Goal: Task Accomplishment & Management: Manage account settings

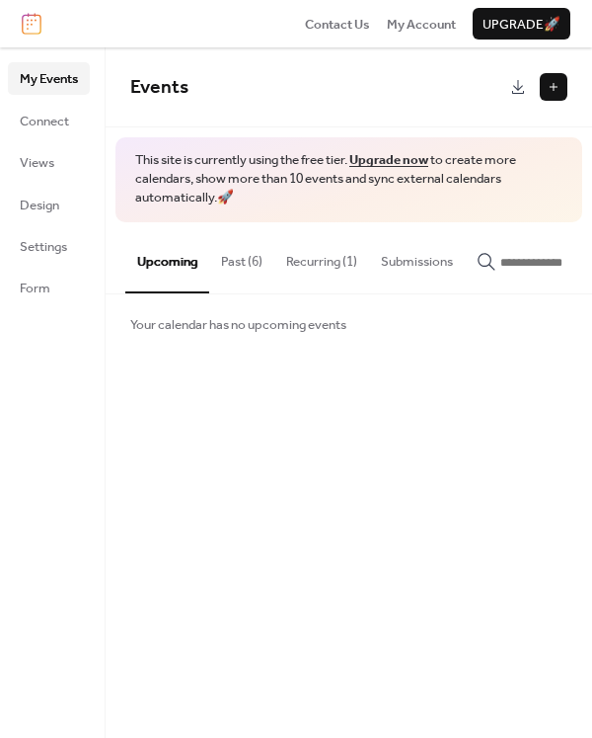
click at [242, 259] on button "Past (6)" at bounding box center [241, 256] width 65 height 69
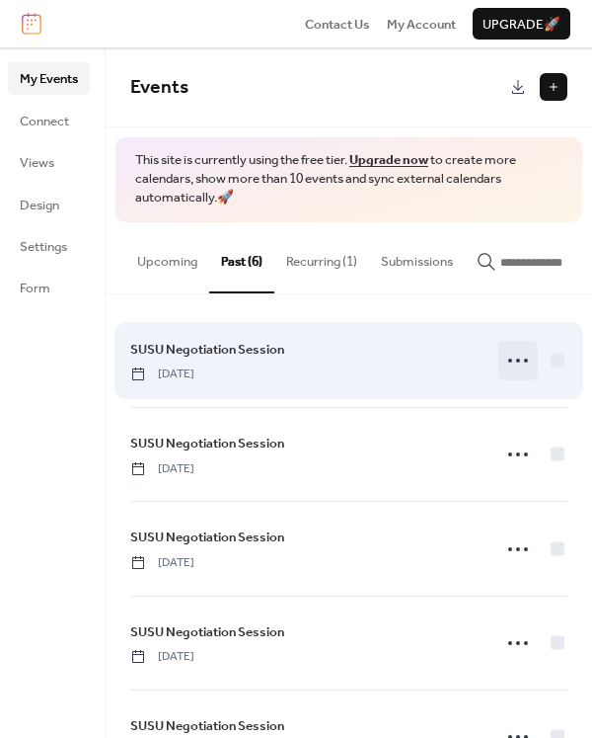
click at [519, 371] on icon at bounding box center [519, 361] width 32 height 32
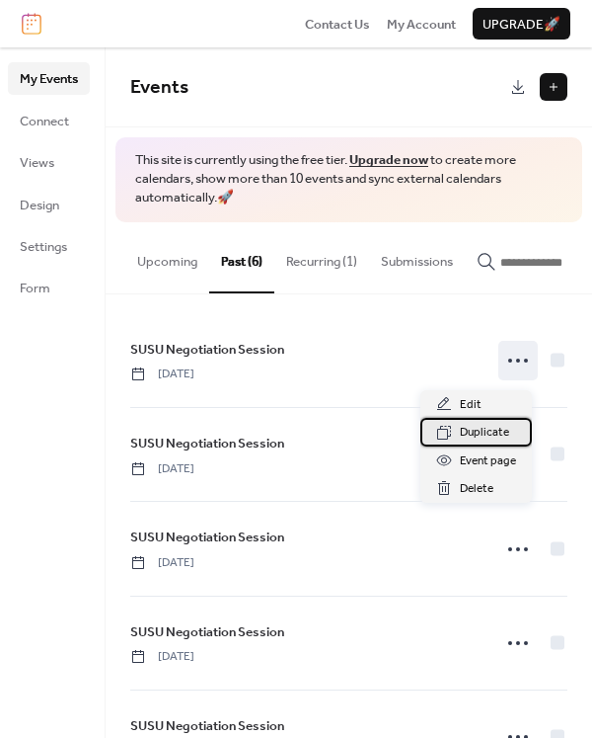
click at [492, 432] on span "Duplicate" at bounding box center [484, 433] width 49 height 20
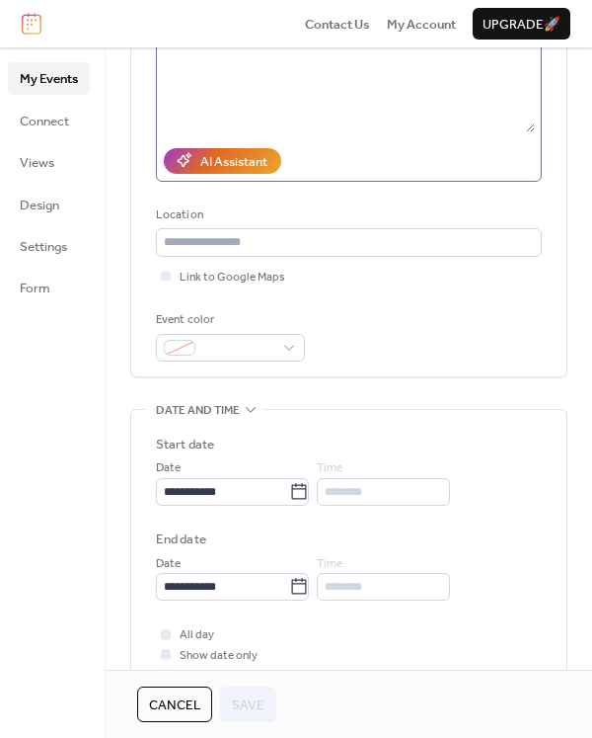
scroll to position [296, 0]
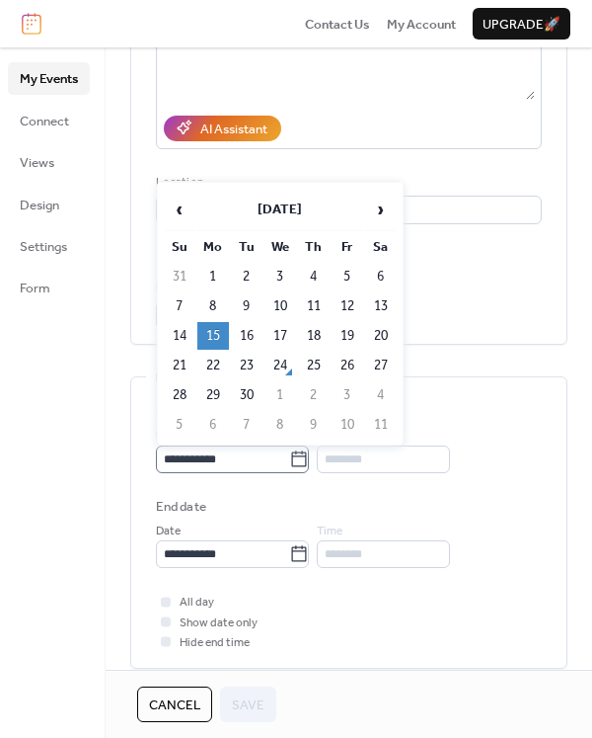
click at [309, 450] on icon at bounding box center [299, 459] width 20 height 20
click at [289, 450] on input "**********" at bounding box center [222, 459] width 133 height 28
click at [311, 364] on td "25" at bounding box center [314, 366] width 32 height 28
type input "**********"
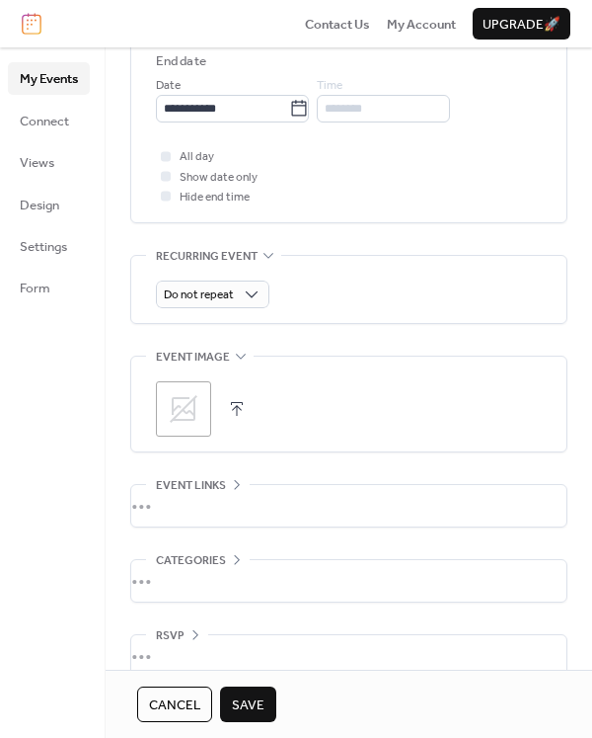
scroll to position [769, 0]
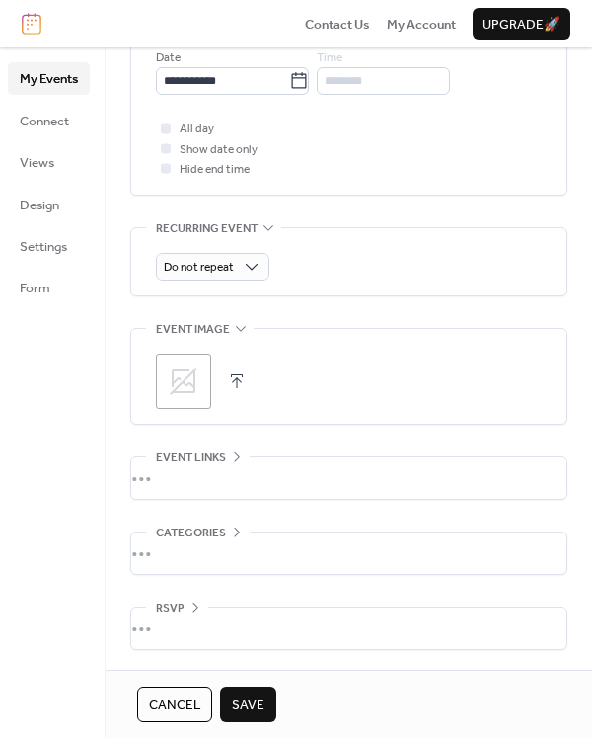
click at [250, 698] on span "Save" at bounding box center [248, 705] width 33 height 20
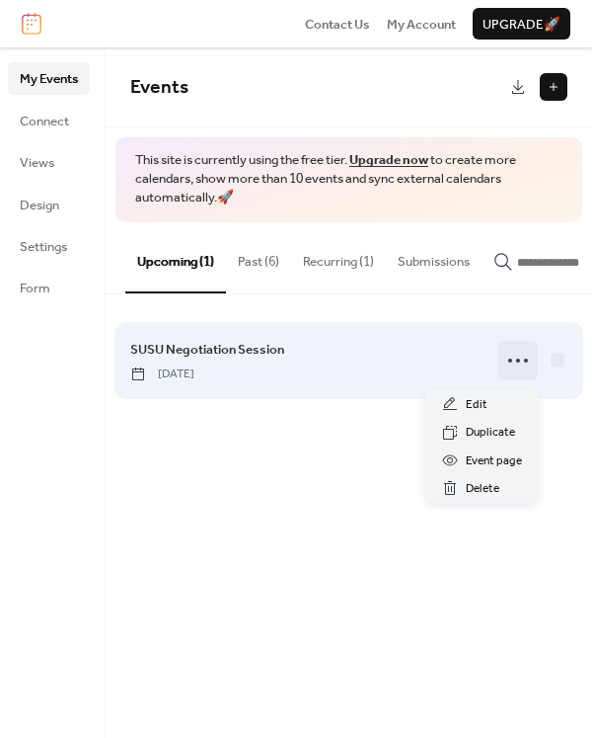
click at [519, 362] on circle at bounding box center [518, 360] width 4 height 4
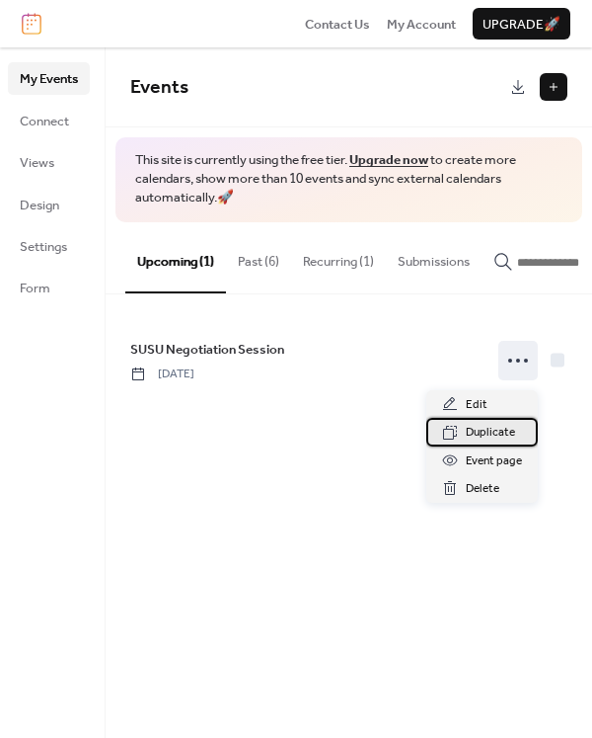
click at [483, 434] on span "Duplicate" at bounding box center [490, 433] width 49 height 20
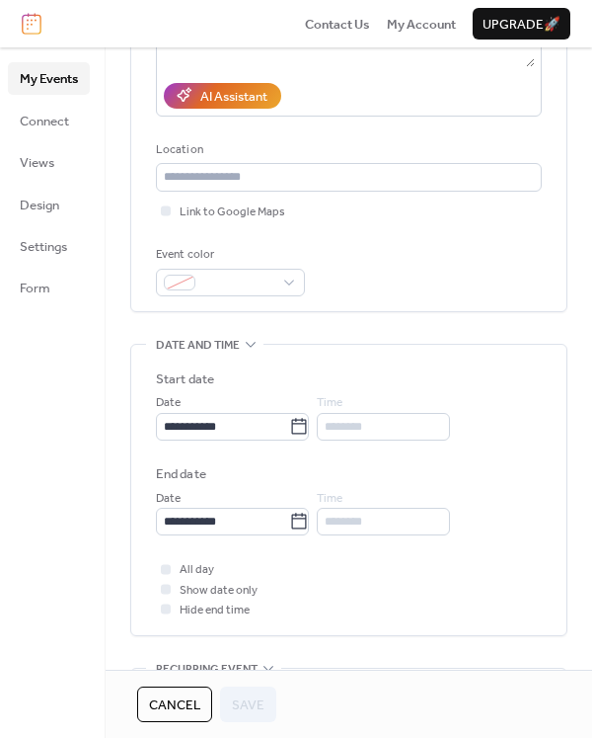
scroll to position [494, 0]
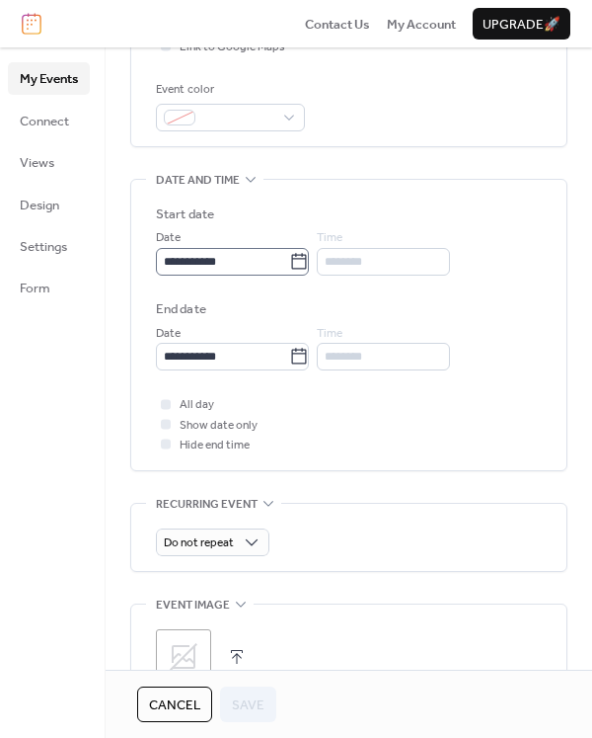
click at [309, 258] on icon at bounding box center [299, 262] width 20 height 20
click at [289, 258] on input "**********" at bounding box center [222, 262] width 133 height 28
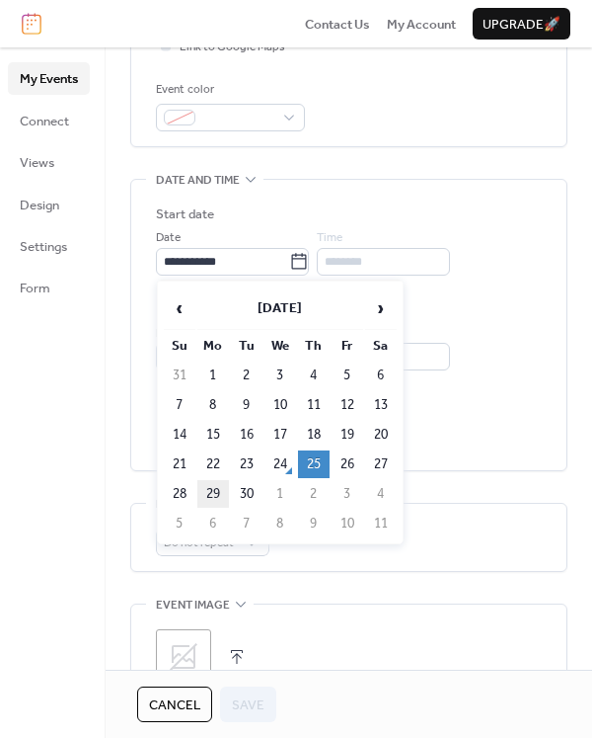
click at [211, 490] on td "29" at bounding box center [213, 494] width 32 height 28
type input "**********"
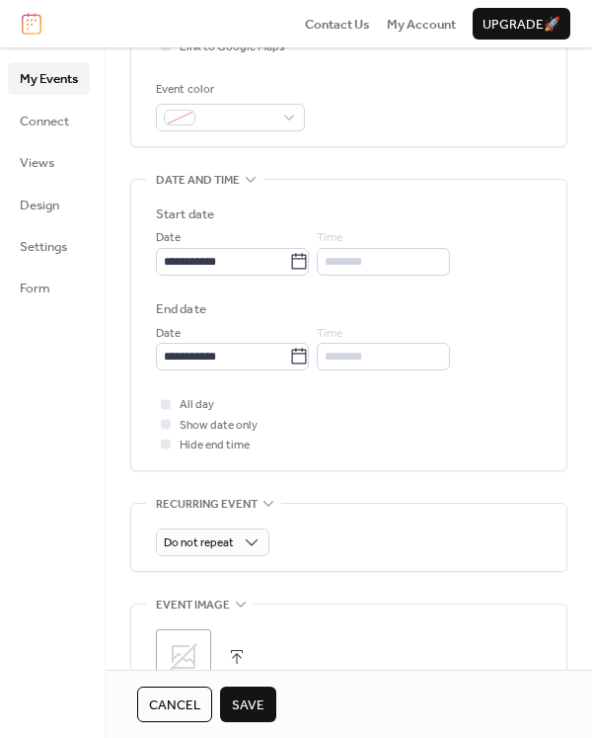
scroll to position [769, 0]
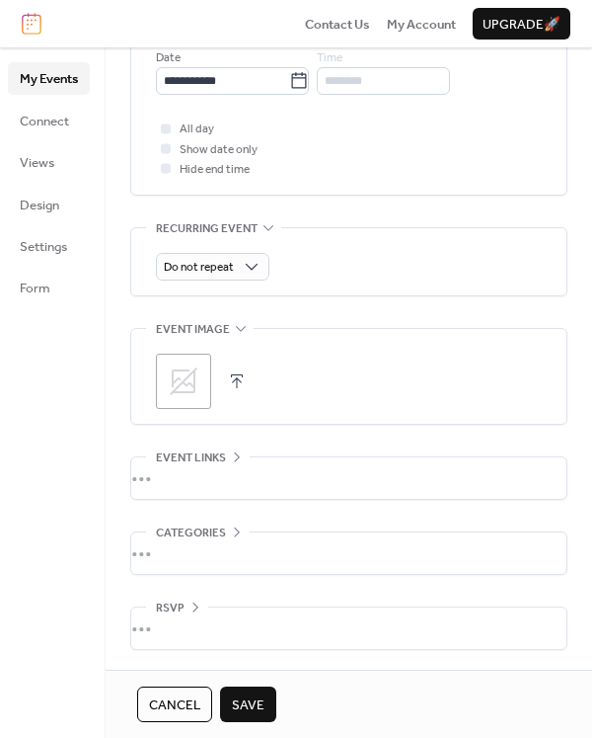
click at [243, 709] on span "Save" at bounding box center [248, 705] width 33 height 20
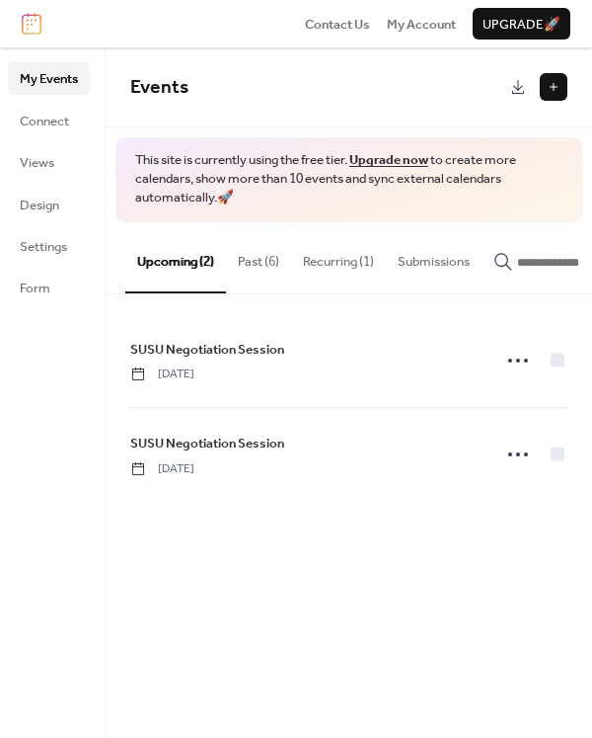
click at [552, 92] on button at bounding box center [554, 87] width 28 height 28
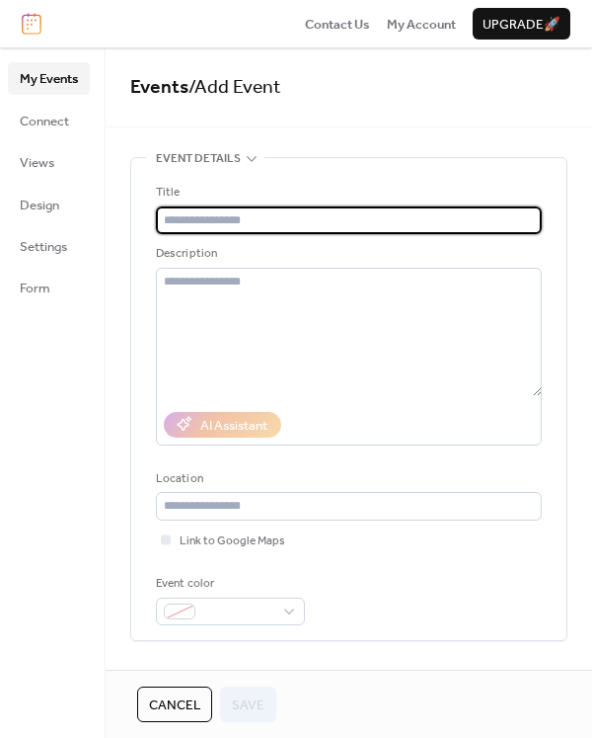
click at [262, 209] on input "text" at bounding box center [349, 220] width 386 height 28
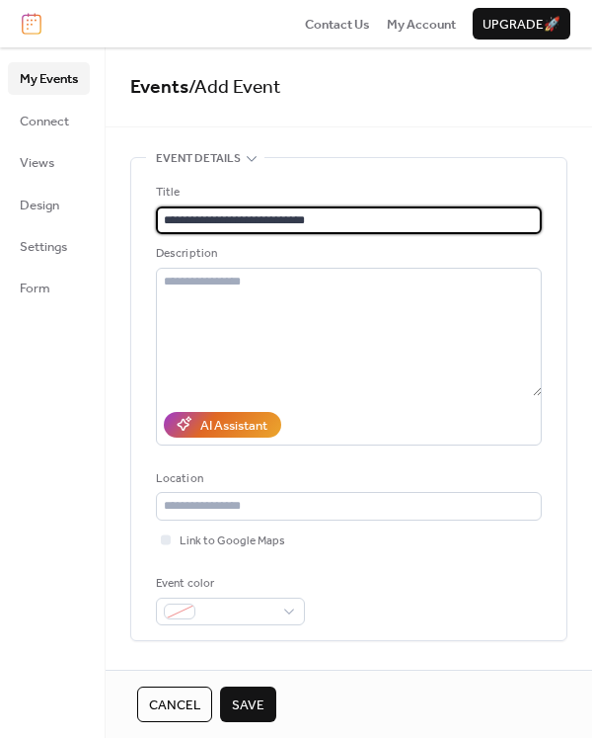
click at [322, 207] on input "**********" at bounding box center [349, 220] width 386 height 28
type input "**********"
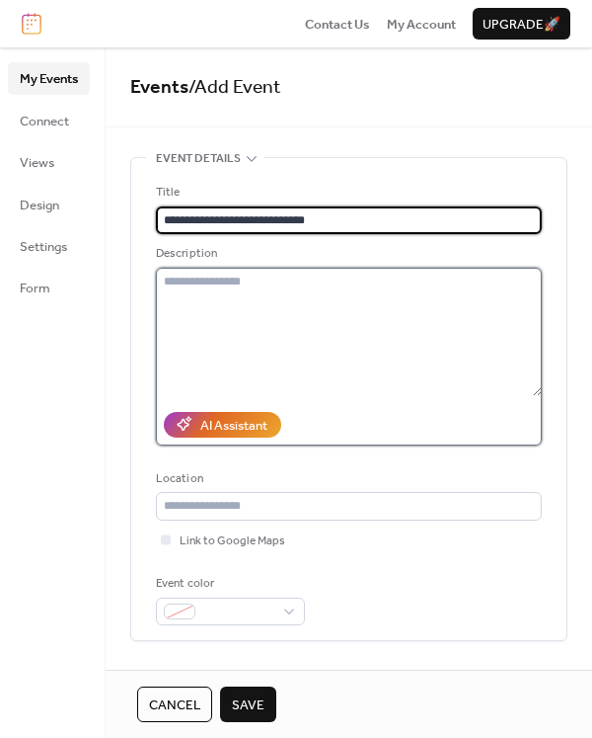
click at [273, 299] on textarea at bounding box center [349, 332] width 386 height 128
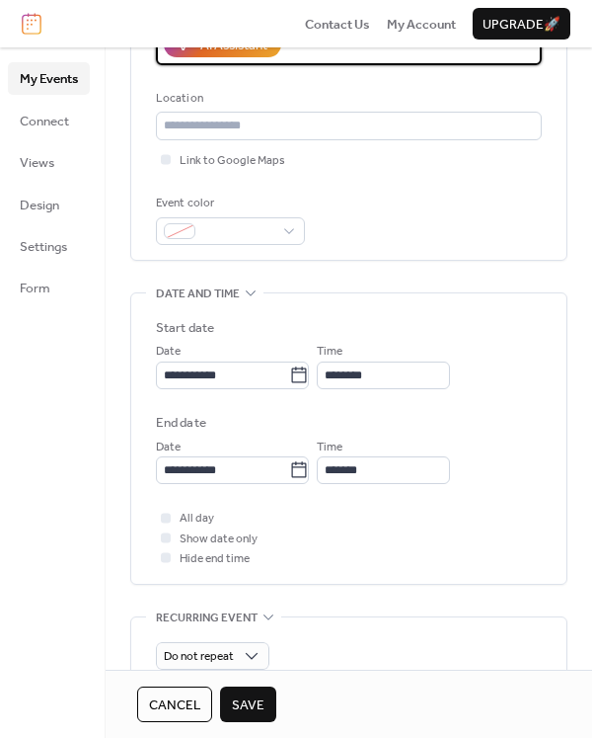
scroll to position [395, 0]
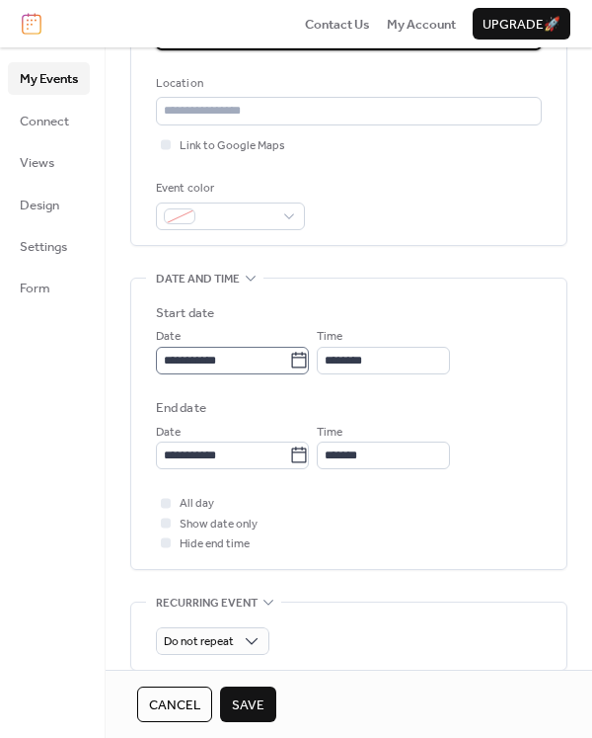
type textarea "**********"
click at [305, 356] on icon at bounding box center [299, 360] width 15 height 16
click at [289, 356] on input "**********" at bounding box center [222, 361] width 133 height 28
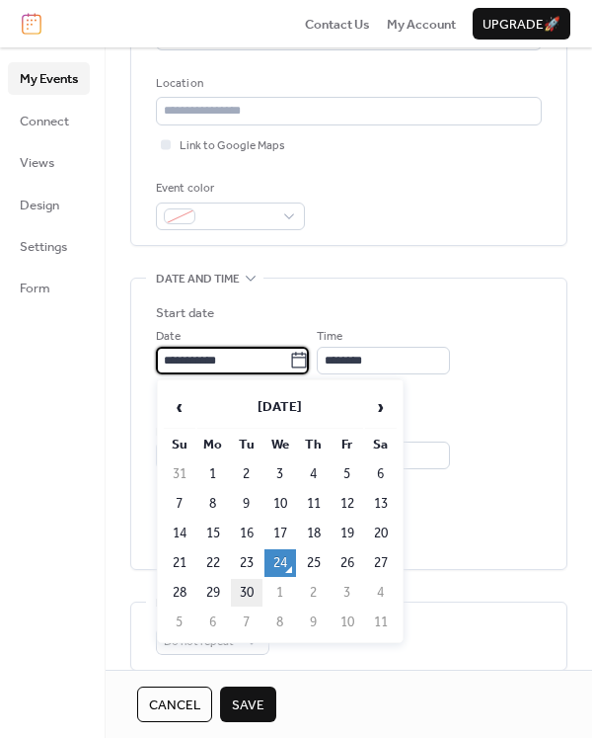
click at [246, 597] on td "30" at bounding box center [247, 593] width 32 height 28
type input "**********"
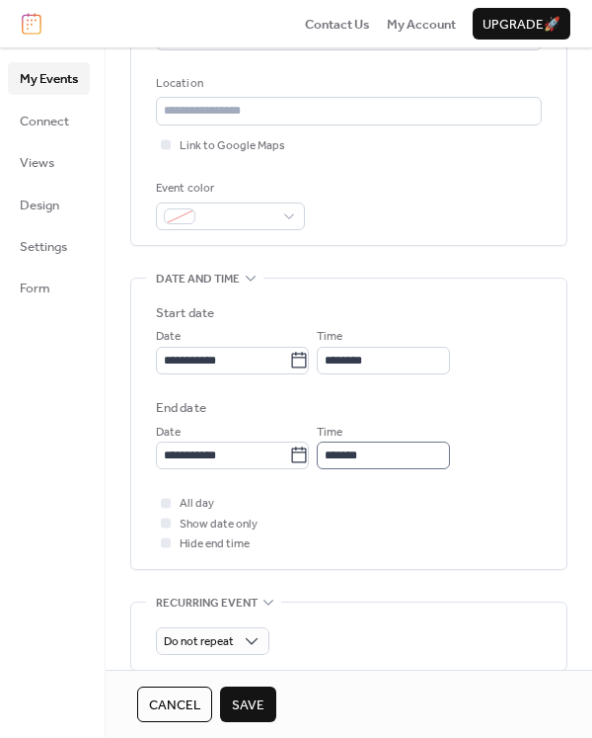
scroll to position [1, 0]
click at [259, 705] on span "Save" at bounding box center [248, 705] width 33 height 20
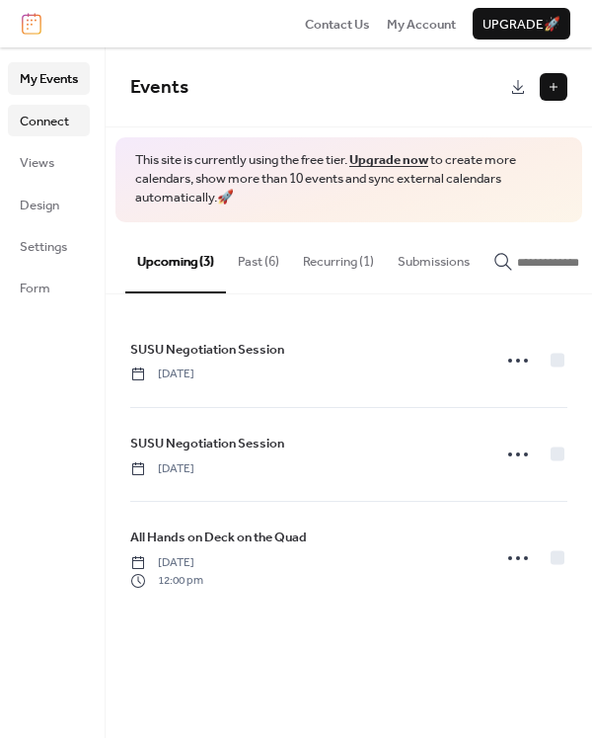
click at [64, 117] on span "Connect" at bounding box center [44, 122] width 49 height 20
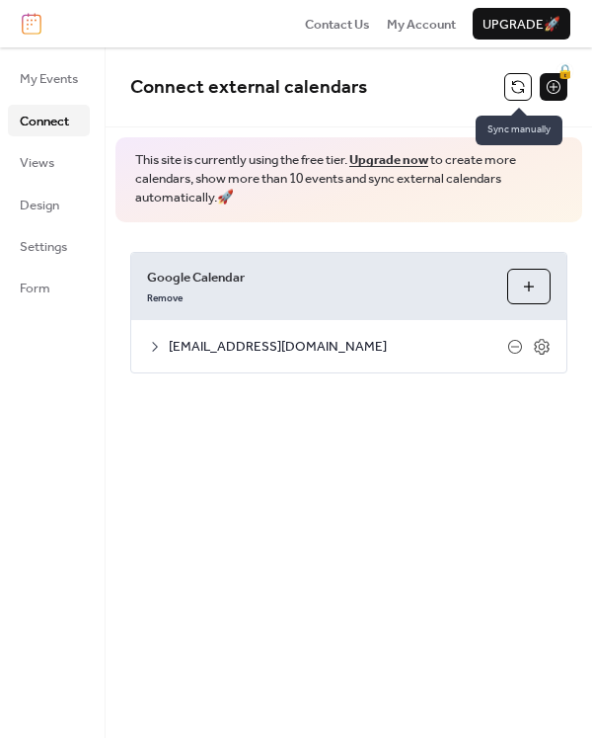
click at [521, 98] on button at bounding box center [519, 87] width 28 height 28
click at [509, 82] on button at bounding box center [519, 87] width 28 height 28
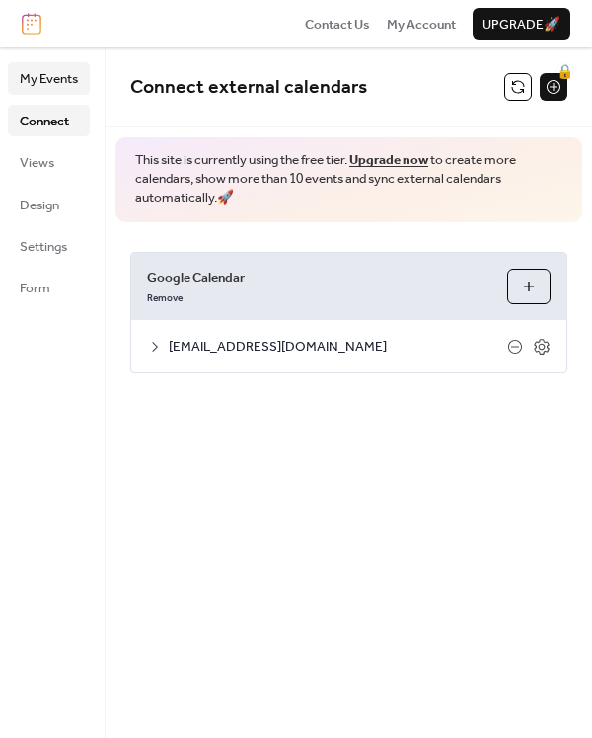
click at [65, 69] on span "My Events" at bounding box center [49, 79] width 58 height 20
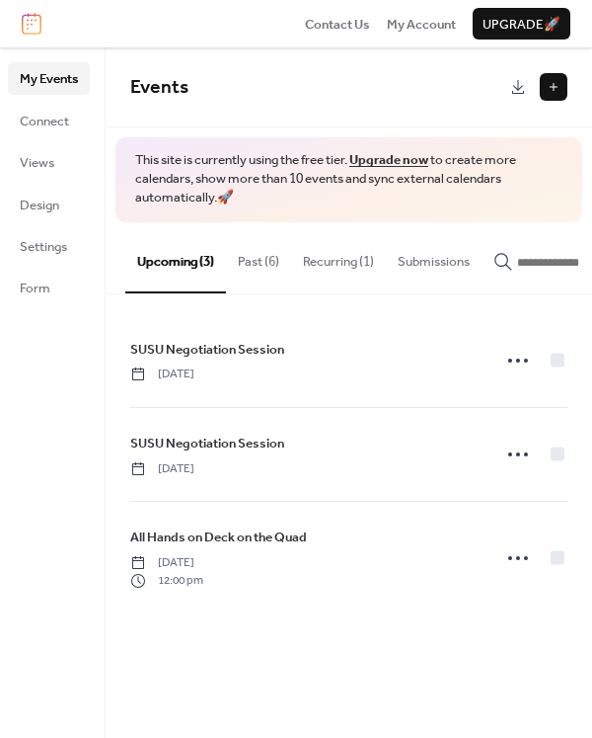
click at [251, 263] on button "Past (6)" at bounding box center [258, 256] width 65 height 69
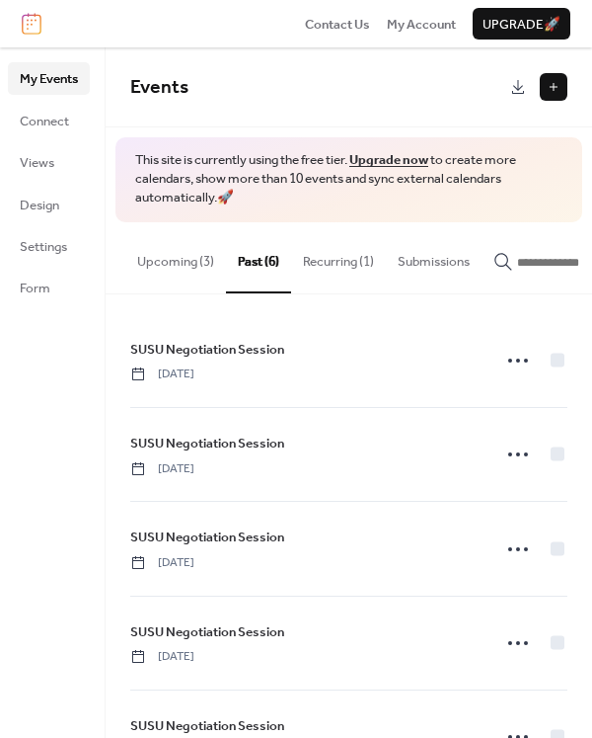
click at [158, 264] on button "Upcoming (3)" at bounding box center [175, 256] width 101 height 69
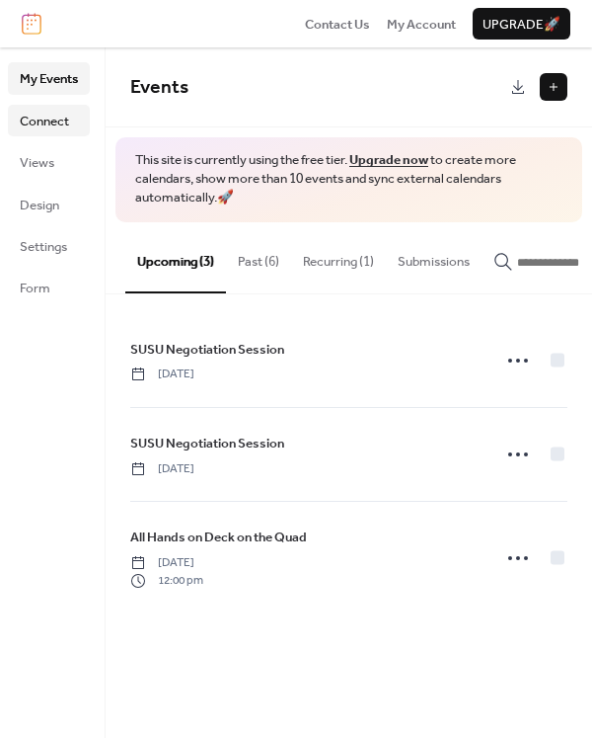
click at [60, 126] on span "Connect" at bounding box center [44, 122] width 49 height 20
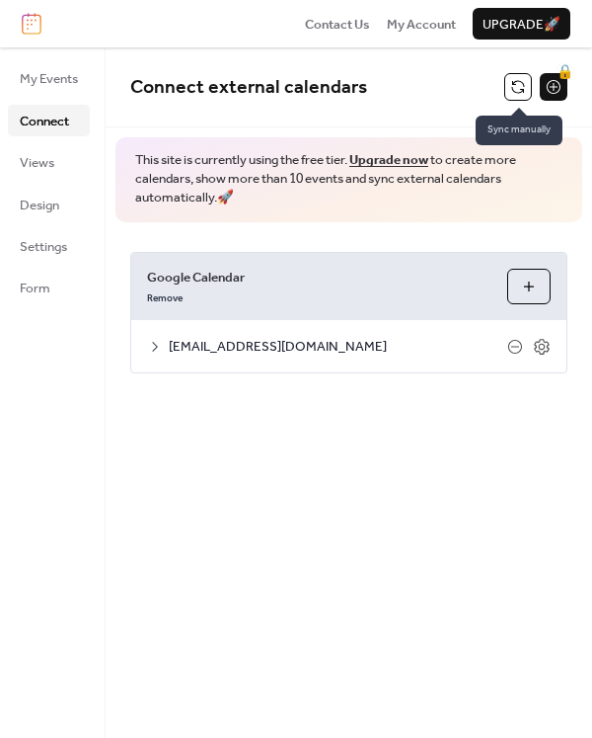
click at [521, 92] on button at bounding box center [519, 87] width 28 height 28
click at [153, 347] on icon at bounding box center [155, 347] width 16 height 16
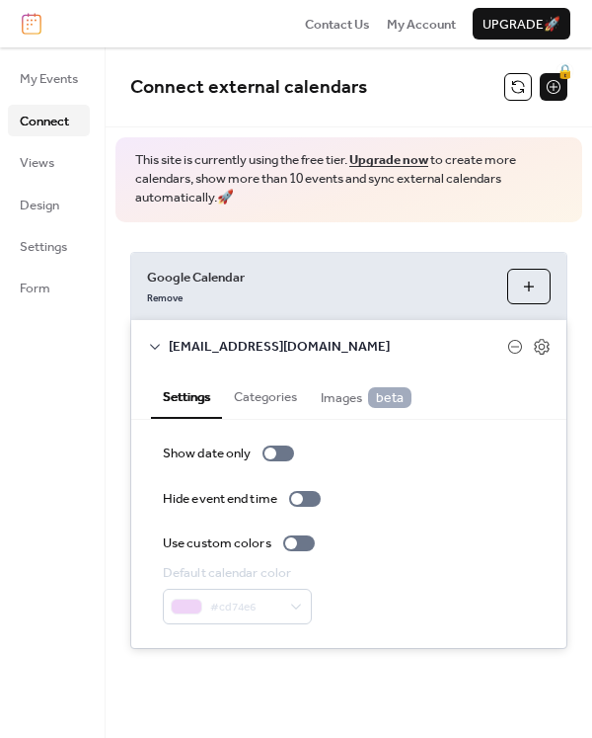
click at [153, 347] on icon at bounding box center [155, 347] width 16 height 16
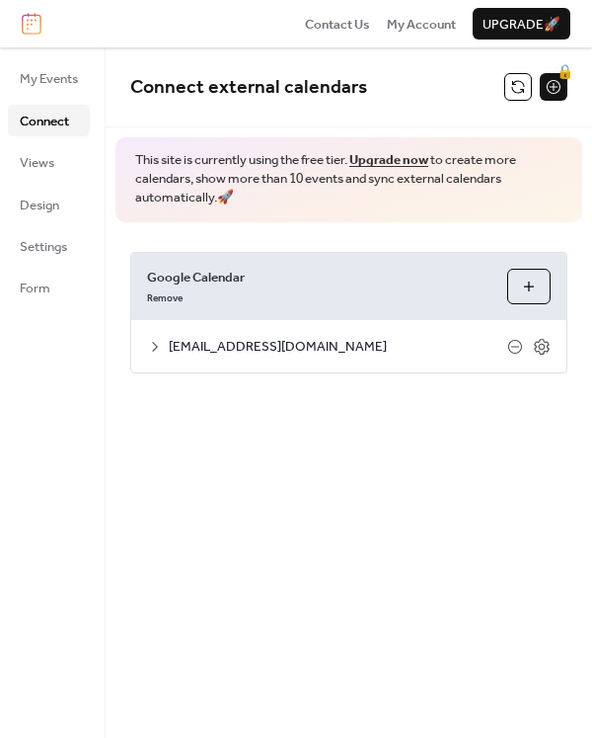
click at [211, 276] on span "Google Calendar" at bounding box center [319, 278] width 345 height 20
click at [520, 86] on button at bounding box center [519, 87] width 28 height 28
click at [519, 92] on button at bounding box center [519, 87] width 28 height 28
click at [519, 89] on button at bounding box center [519, 87] width 28 height 28
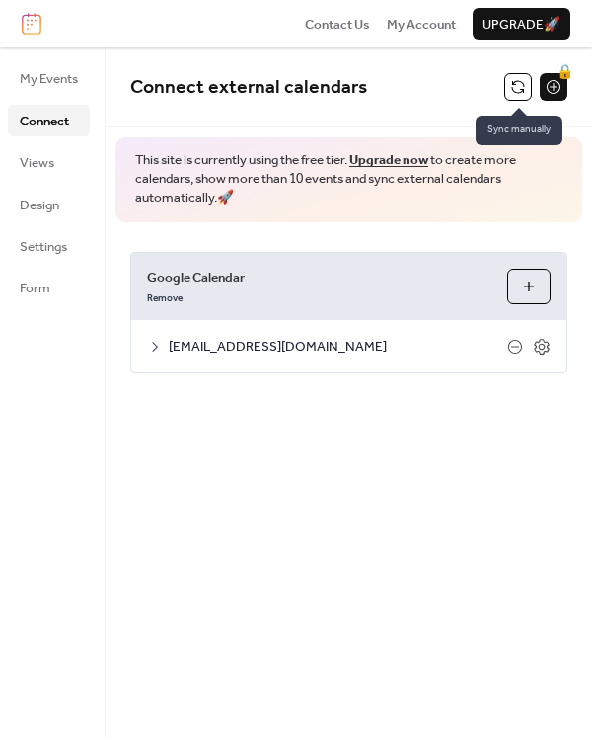
click at [519, 89] on button at bounding box center [519, 87] width 28 height 28
click at [516, 86] on button at bounding box center [519, 87] width 28 height 28
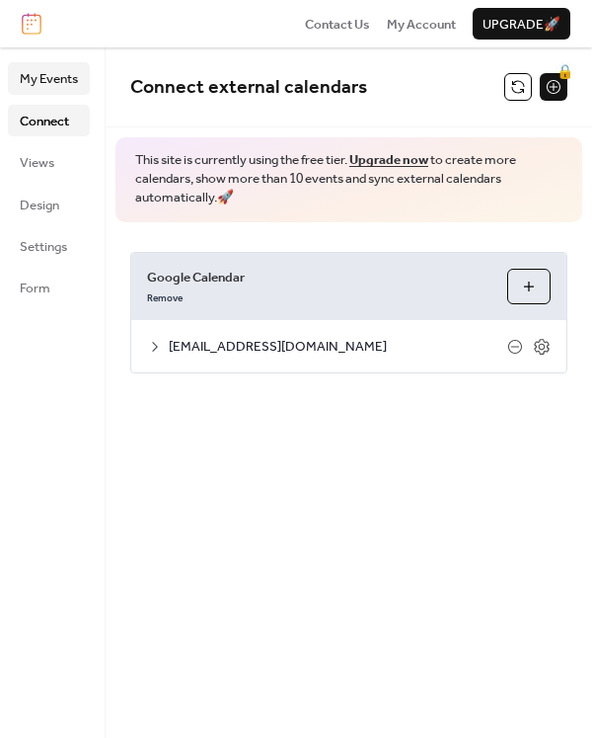
click at [31, 75] on span "My Events" at bounding box center [49, 79] width 58 height 20
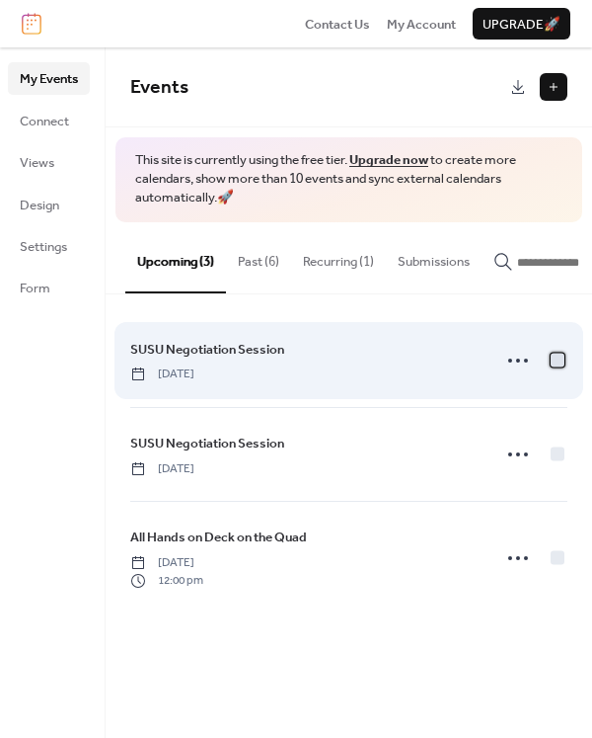
click at [553, 363] on div at bounding box center [558, 359] width 14 height 14
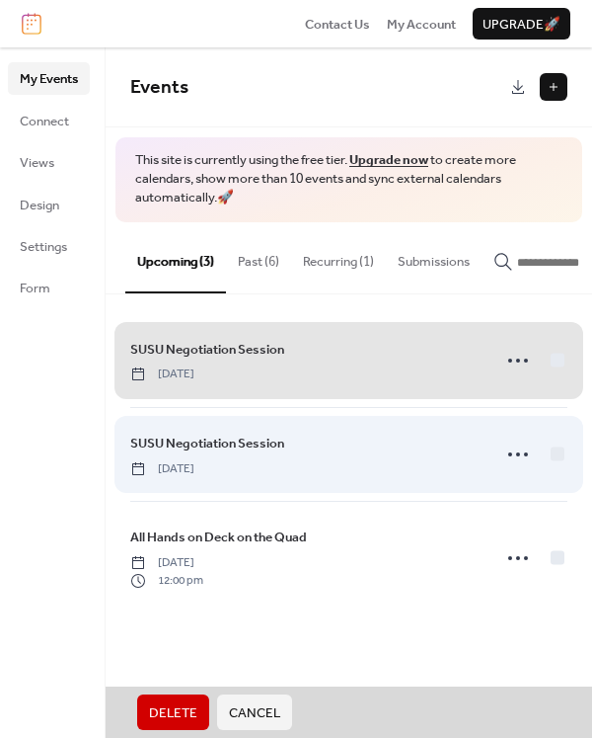
click at [549, 457] on div "SUSU Negotiation Session [DATE]" at bounding box center [348, 454] width 437 height 94
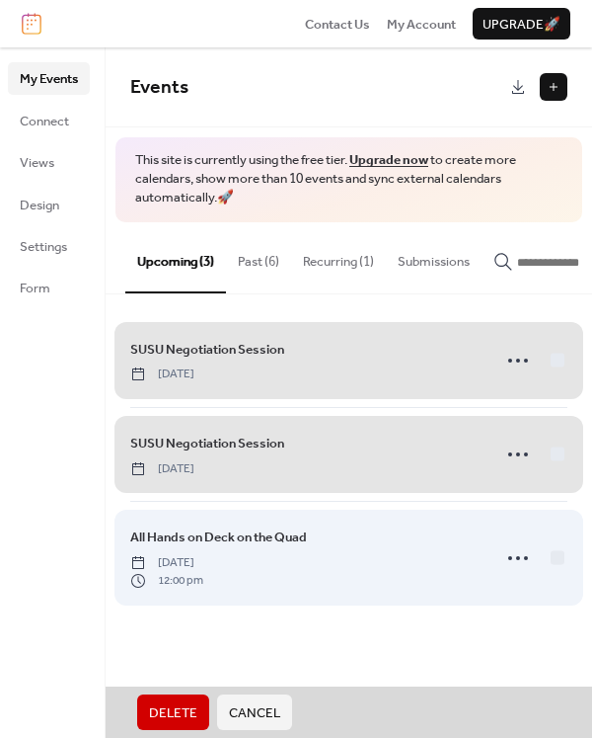
click at [551, 562] on div "All Hands on Deck on the Quad [DATE] 12:00 pm" at bounding box center [348, 557] width 437 height 112
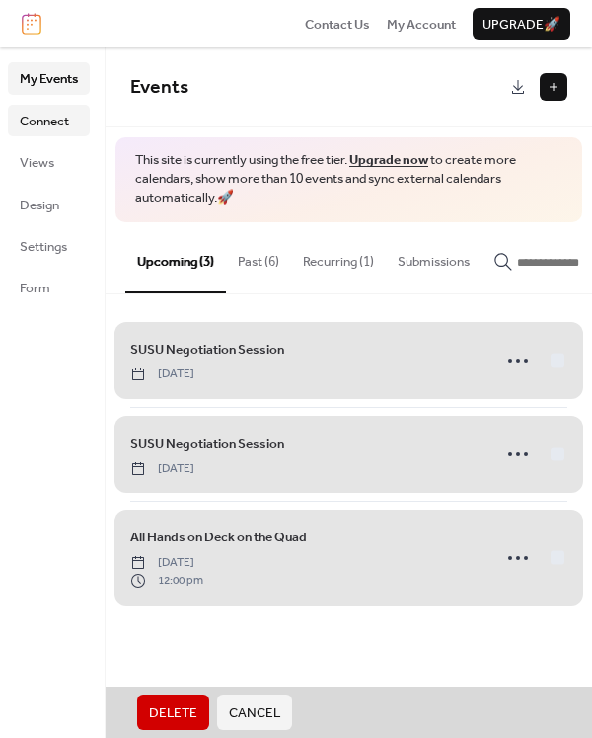
click at [57, 130] on span "Connect" at bounding box center [44, 122] width 49 height 20
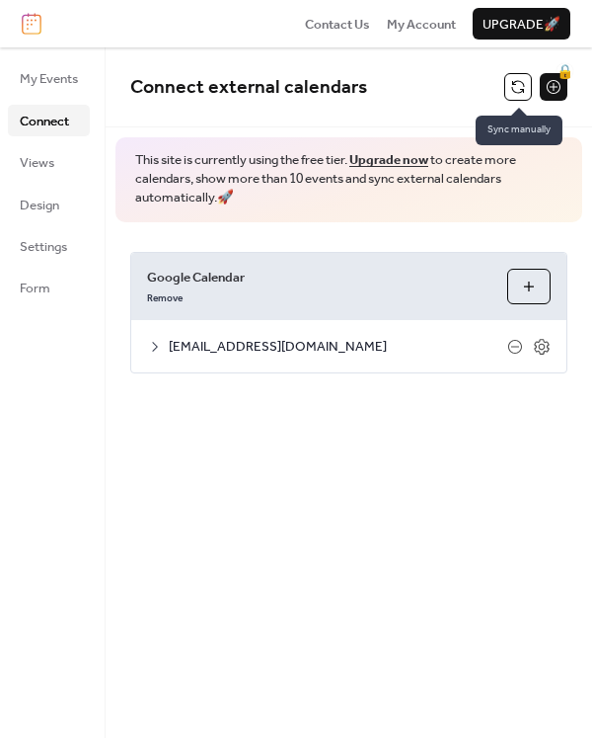
click at [521, 88] on button at bounding box center [519, 87] width 28 height 28
click at [519, 86] on button at bounding box center [519, 87] width 28 height 28
